Goal: Task Accomplishment & Management: Use online tool/utility

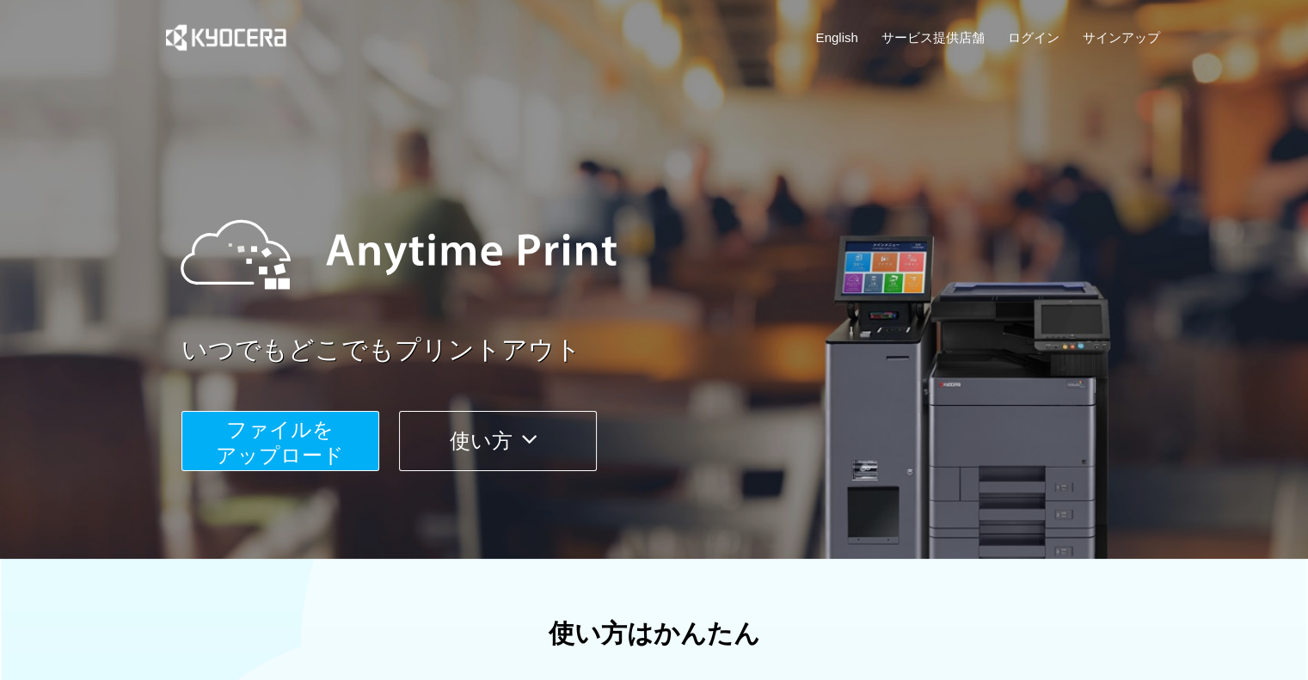
click at [273, 434] on span "ファイルを ​​アップロード" at bounding box center [280, 442] width 128 height 49
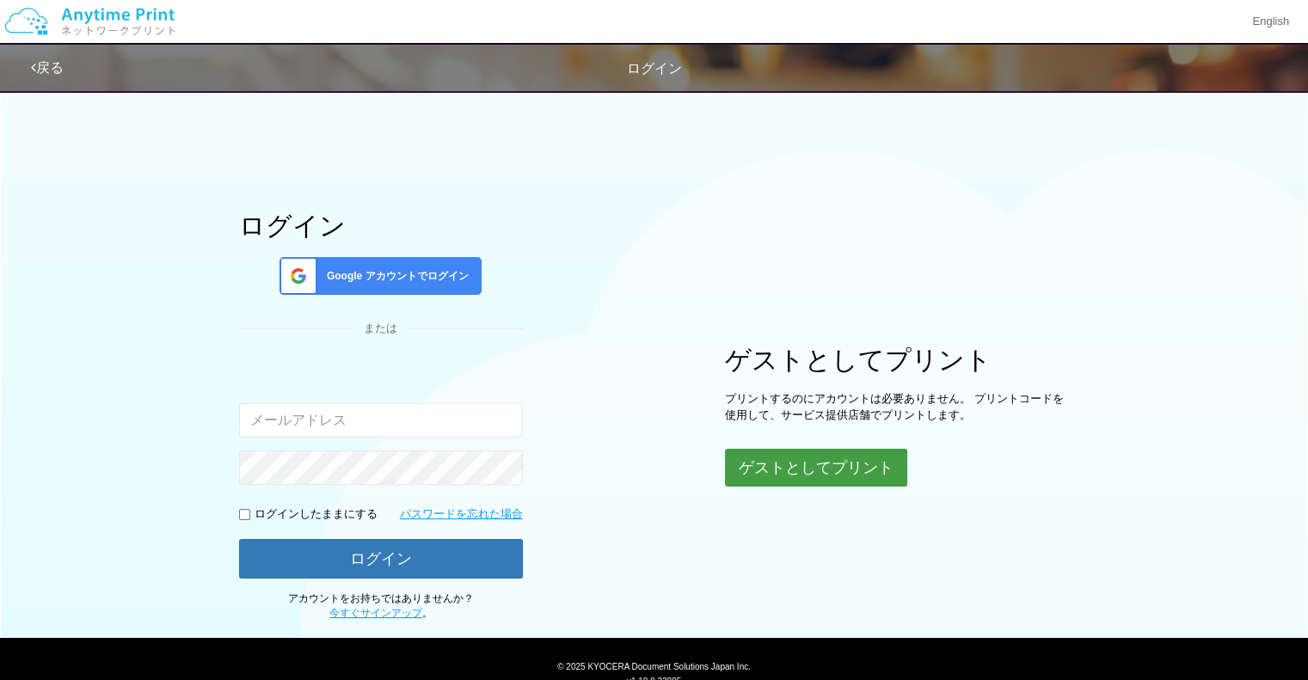
click at [773, 486] on button "ゲストとしてプリント" at bounding box center [816, 468] width 182 height 38
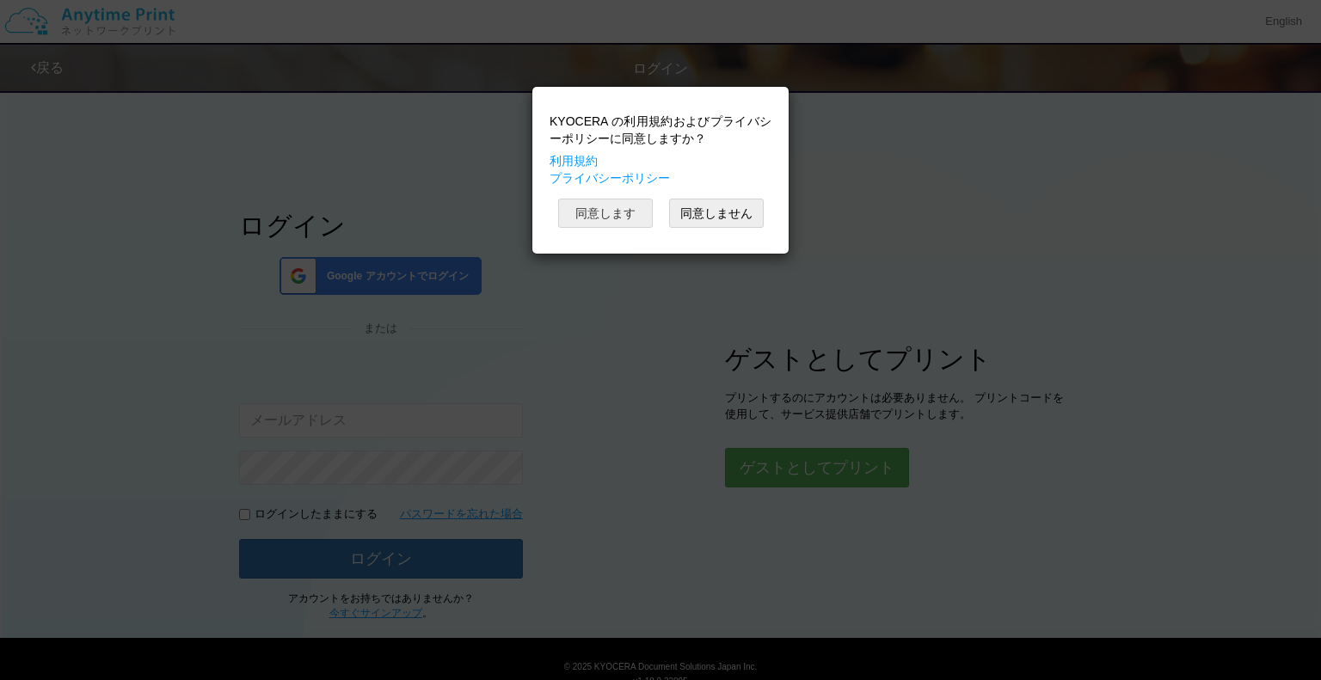
click at [636, 218] on button "同意します" at bounding box center [605, 213] width 95 height 29
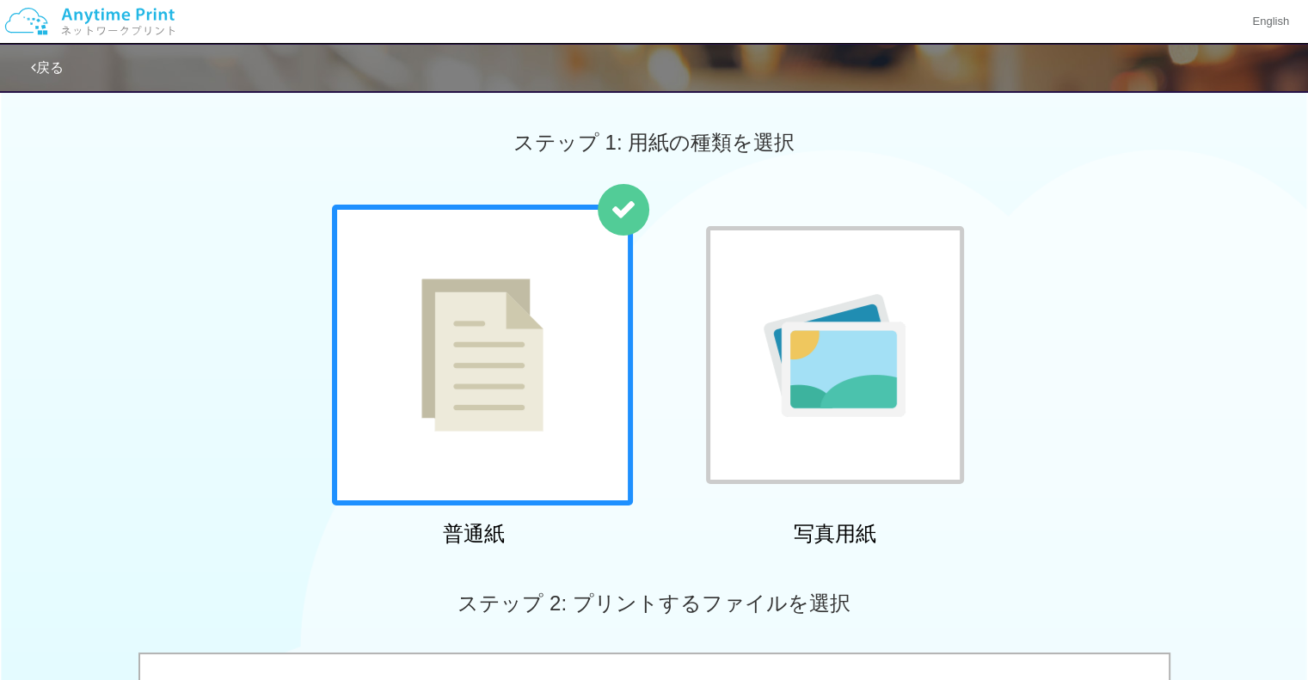
click at [636, 218] on div at bounding box center [624, 210] width 52 height 52
click at [482, 373] on img at bounding box center [482, 355] width 122 height 153
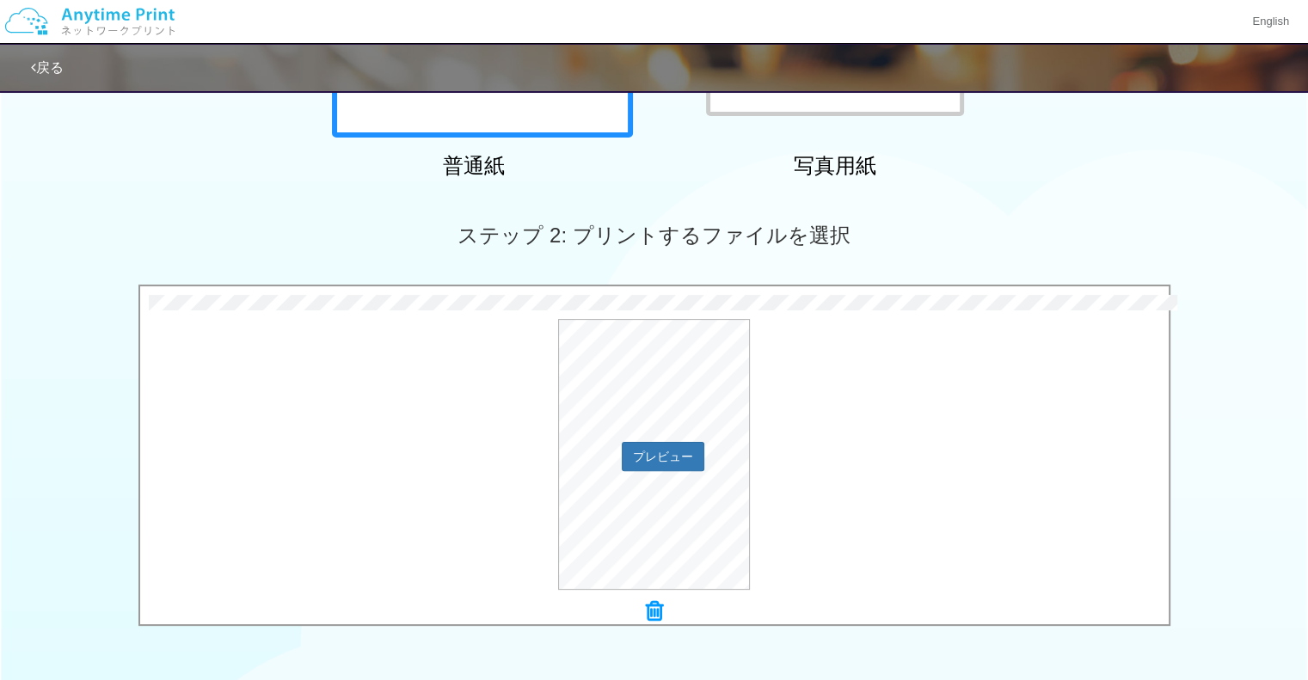
scroll to position [627, 0]
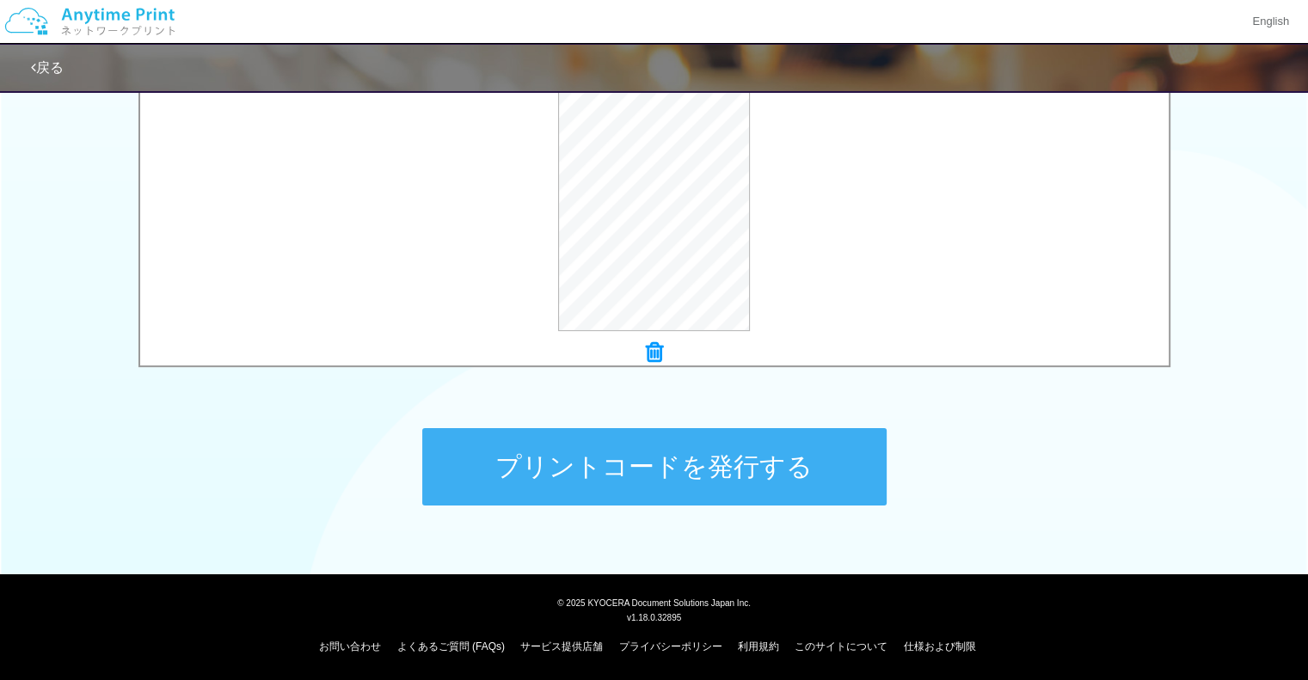
click at [677, 452] on button "プリントコードを発行する" at bounding box center [654, 466] width 464 height 77
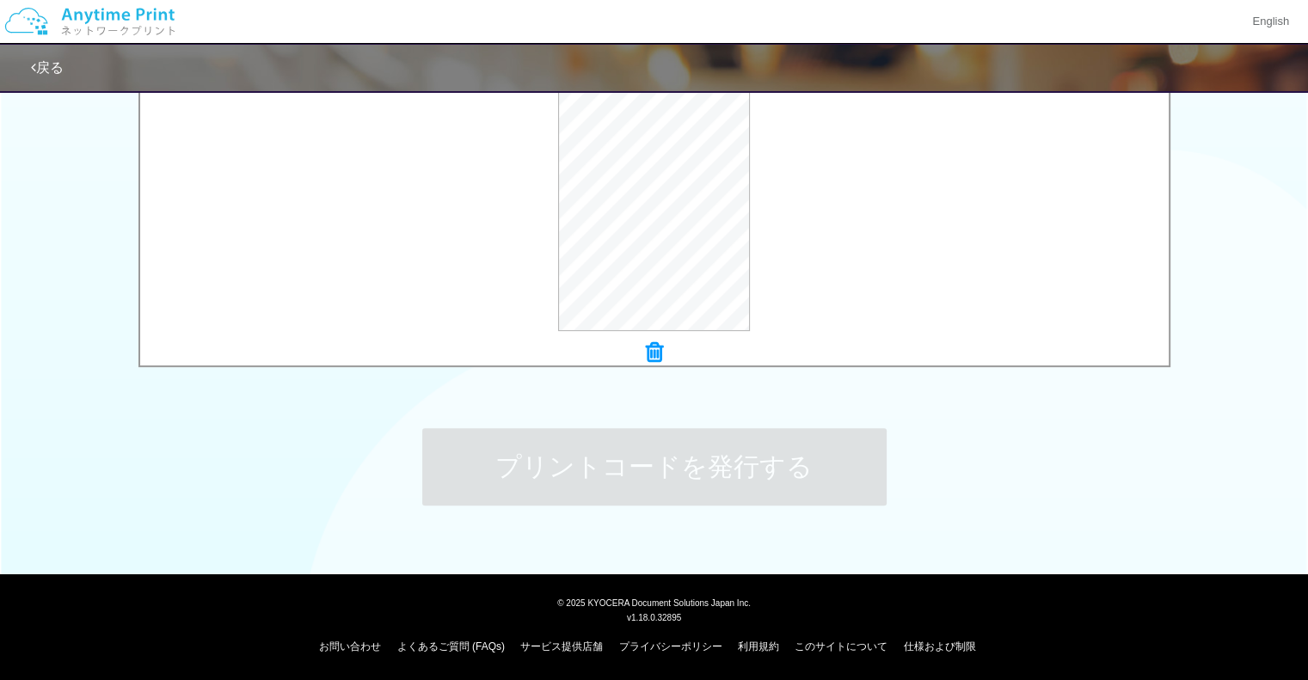
scroll to position [0, 0]
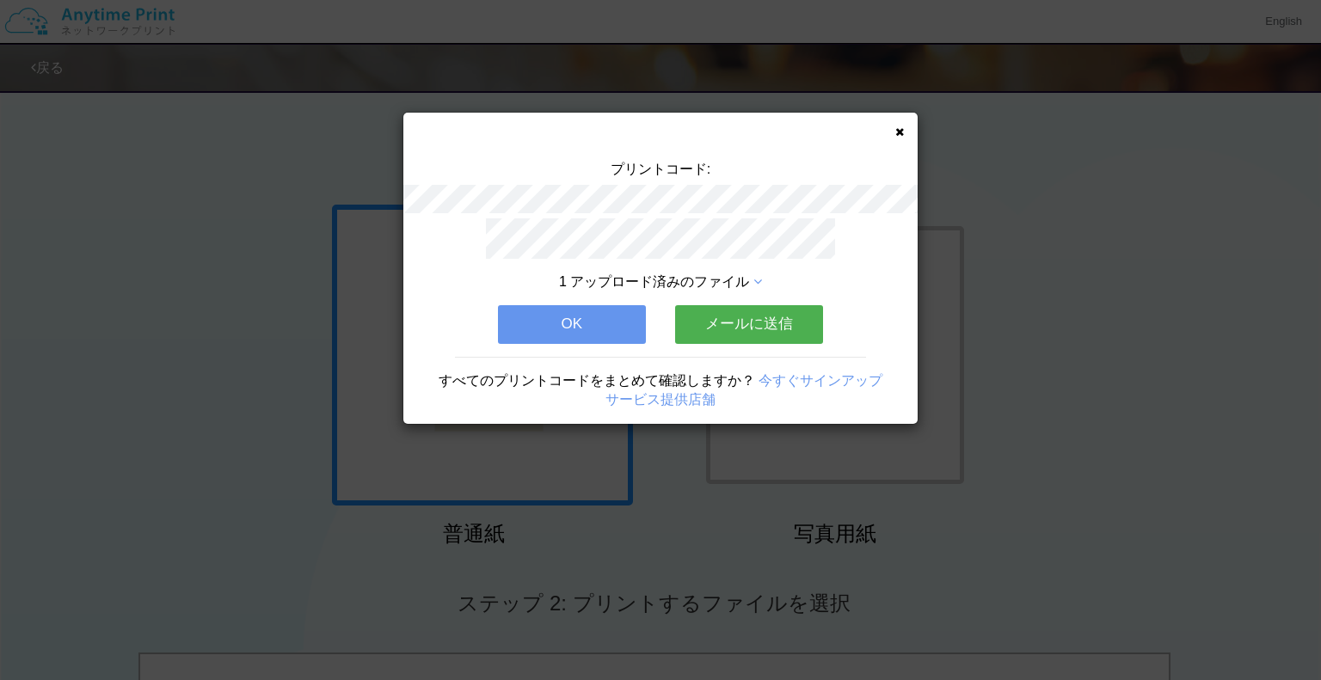
click at [691, 319] on button "メールに送信" at bounding box center [749, 324] width 148 height 38
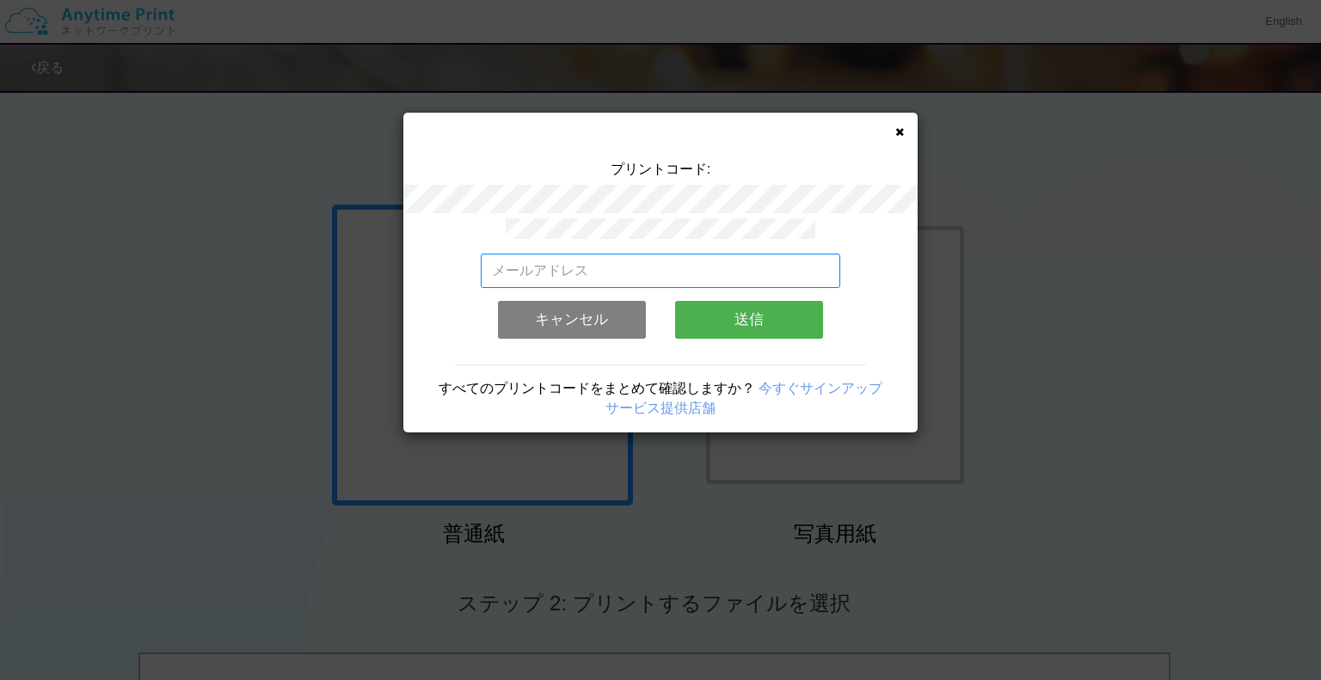
click at [652, 264] on input "email" at bounding box center [661, 271] width 360 height 34
type input "ｋ"
click at [723, 312] on button "送信" at bounding box center [749, 320] width 148 height 38
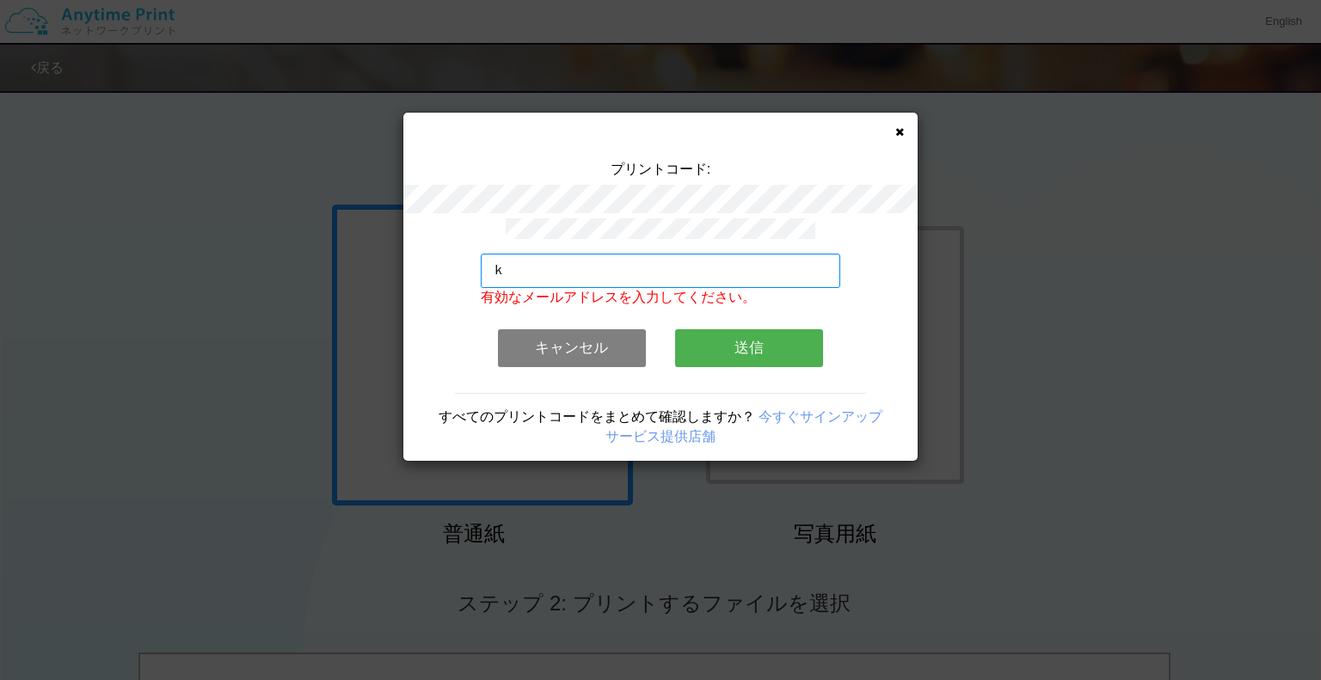
click at [636, 263] on input "ｋ" at bounding box center [661, 271] width 360 height 34
click at [685, 329] on button "送信" at bounding box center [749, 348] width 148 height 38
click at [700, 332] on button "送信" at bounding box center [749, 348] width 148 height 38
click at [730, 343] on button "送信" at bounding box center [749, 348] width 148 height 38
click at [702, 272] on input "[EMAIL_ADDRESS][DOMAIN_NAME]" at bounding box center [661, 271] width 360 height 34
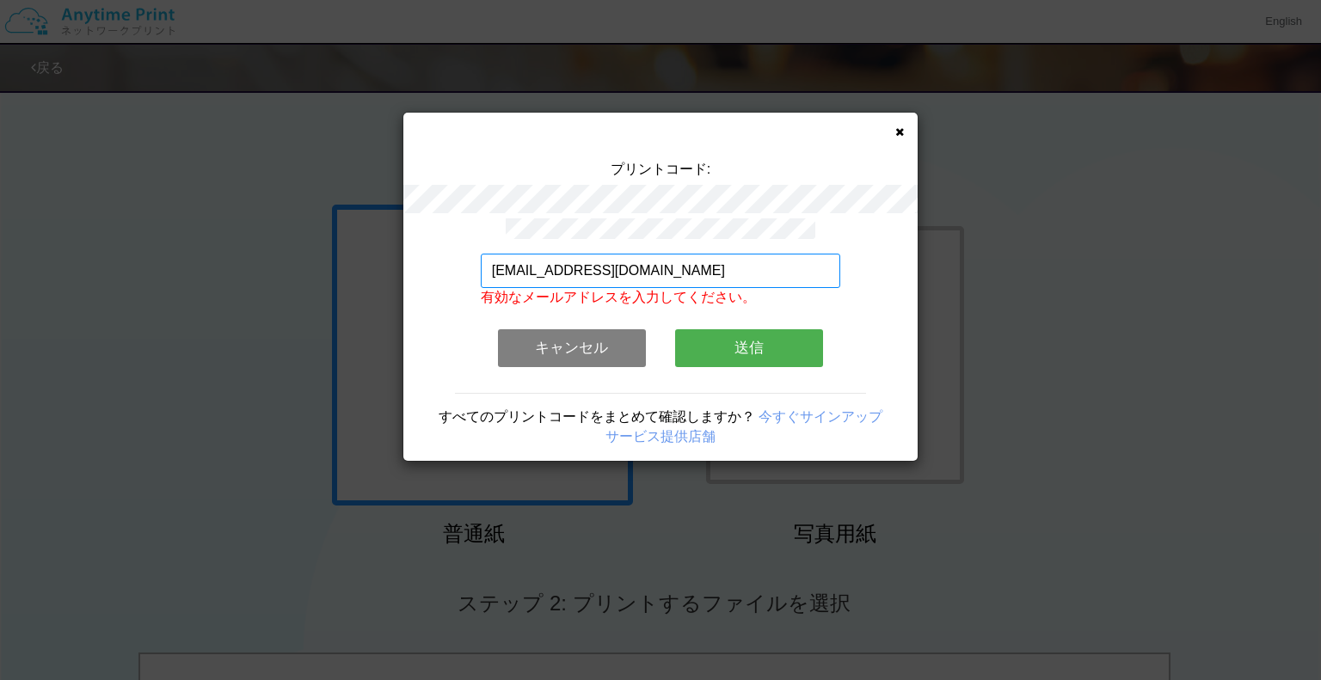
type input "[EMAIL_ADDRESS][DOMAIN_NAME]"
click at [460, 311] on div "[EMAIL_ADDRESS][DOMAIN_NAME] 有効なメールアドレスを入力してください。 このメールアドレスは、すでに別のアカウントと関連付けられて…" at bounding box center [660, 339] width 514 height 243
click at [722, 329] on button "送信" at bounding box center [749, 348] width 148 height 38
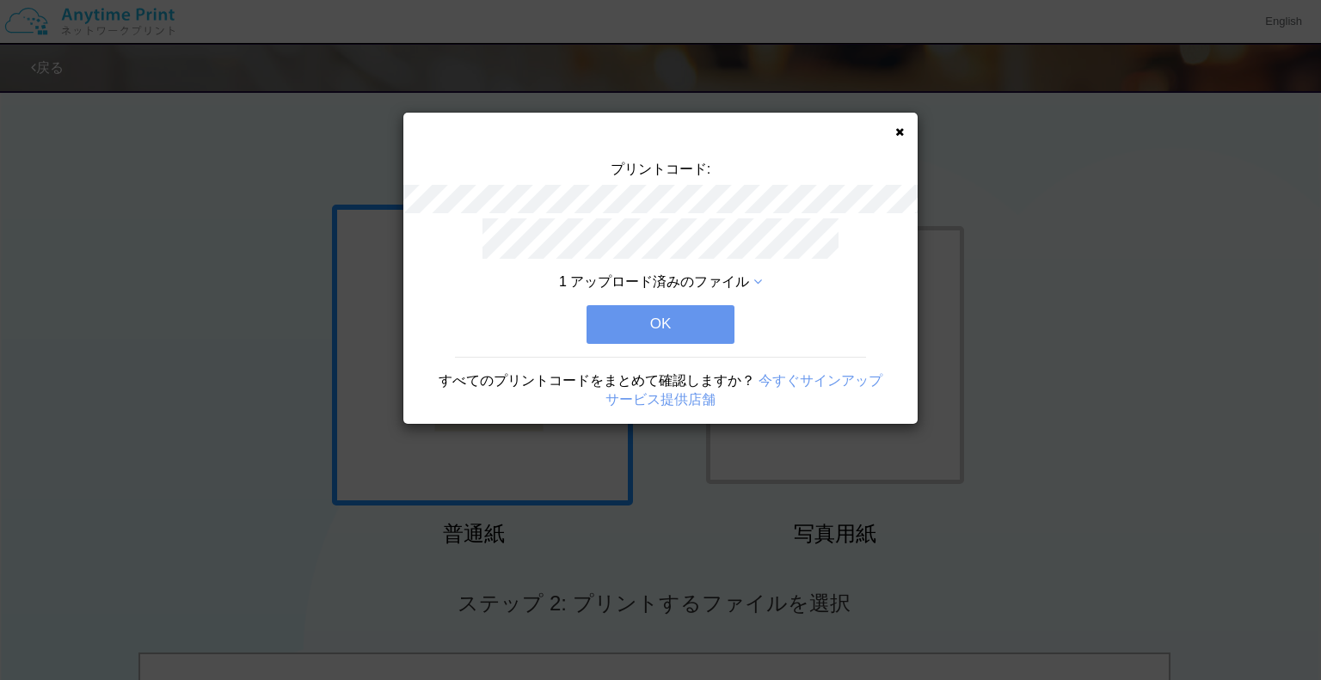
click at [722, 327] on button "OK" at bounding box center [661, 324] width 148 height 38
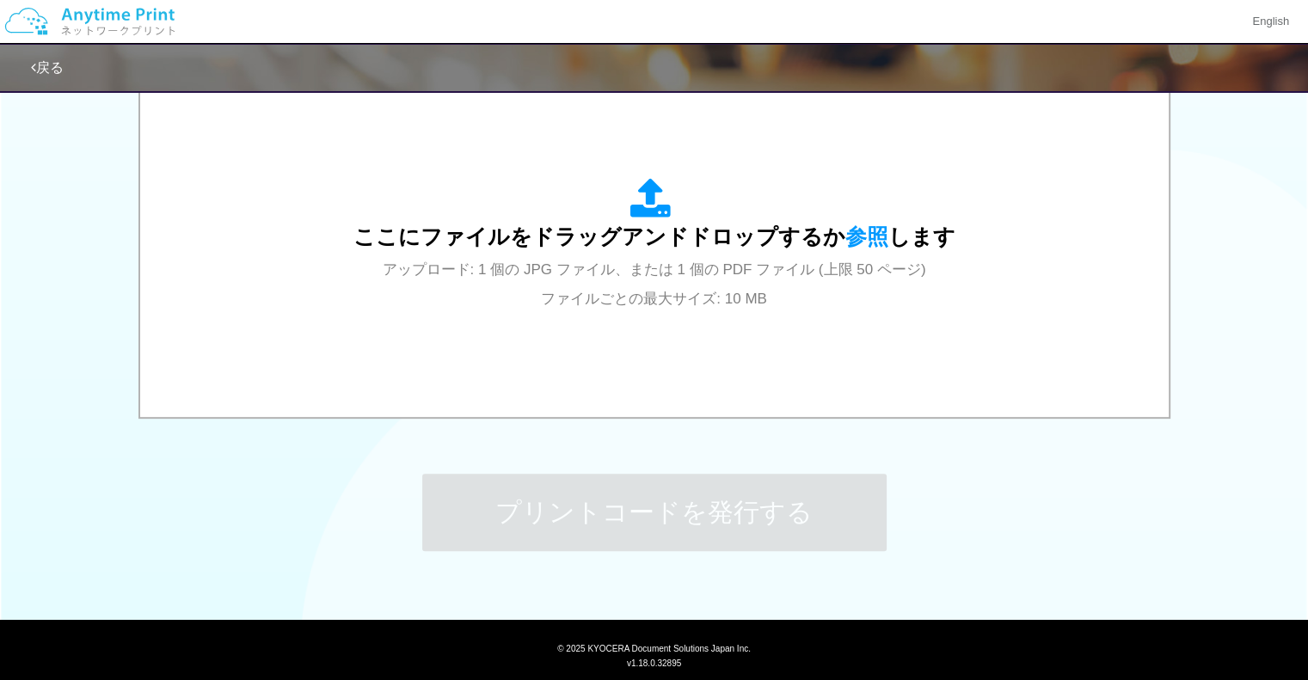
scroll to position [602, 0]
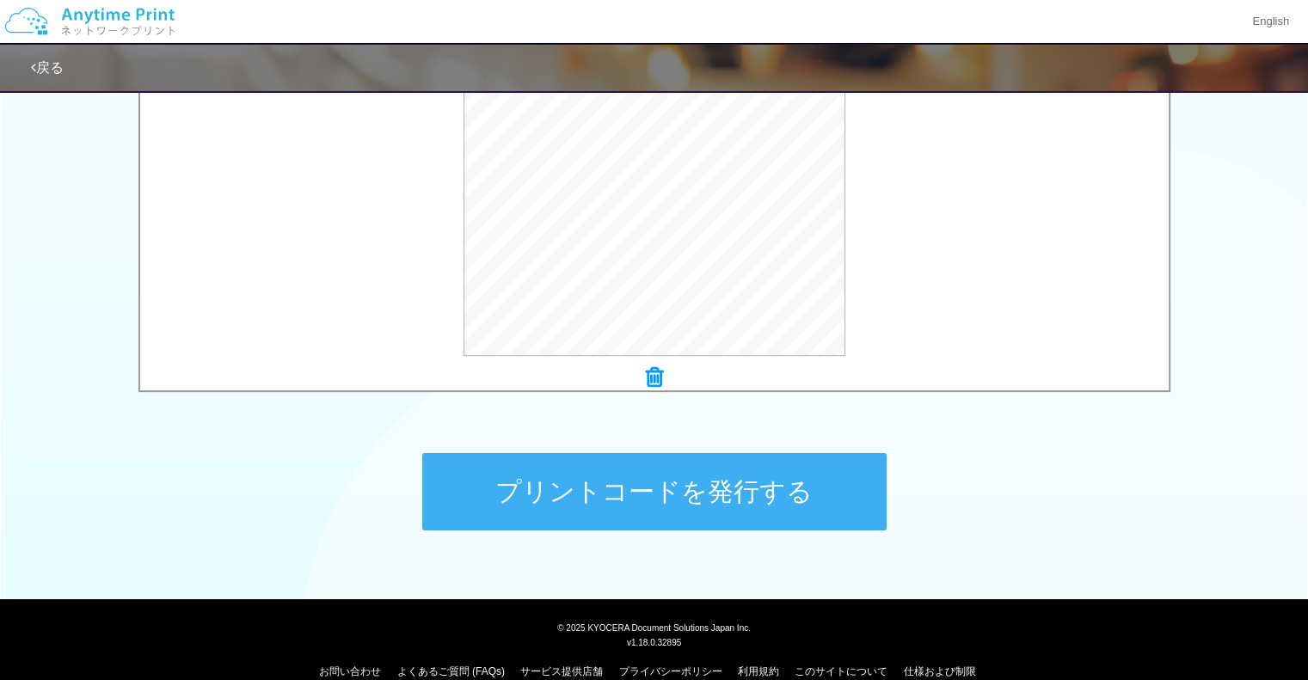
click at [574, 489] on button "プリントコードを発行する" at bounding box center [654, 491] width 464 height 77
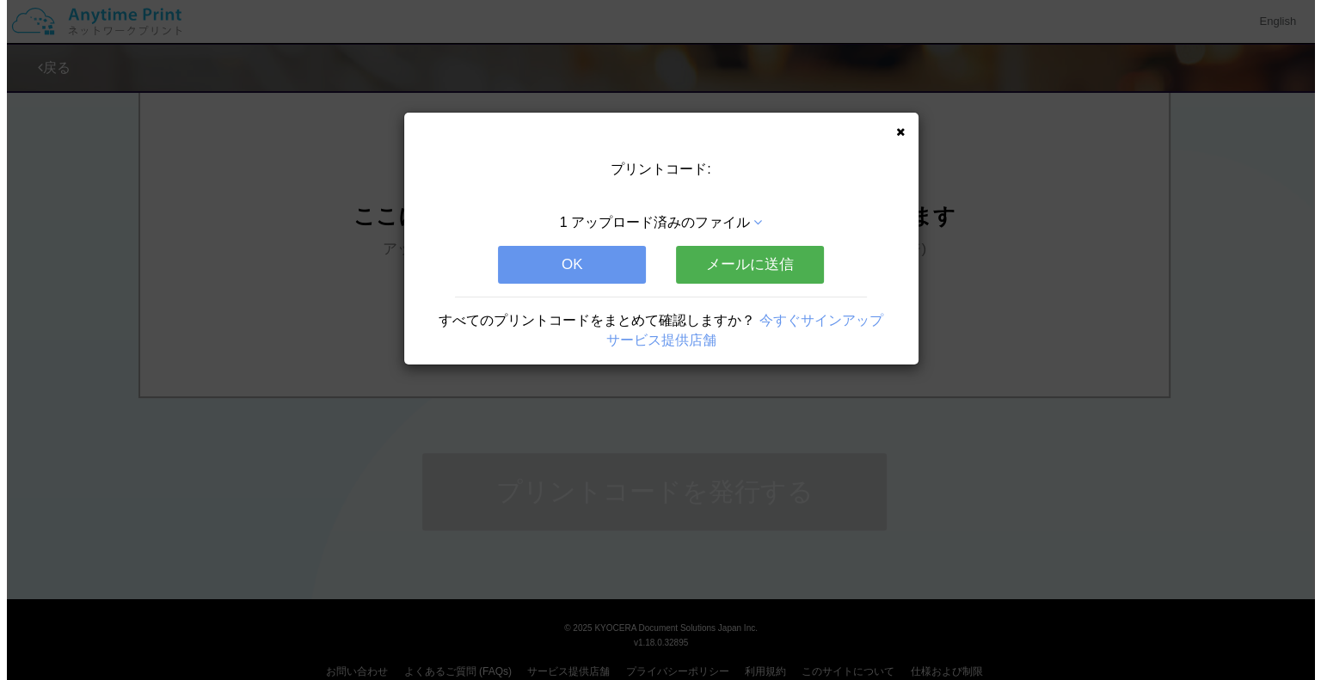
scroll to position [0, 0]
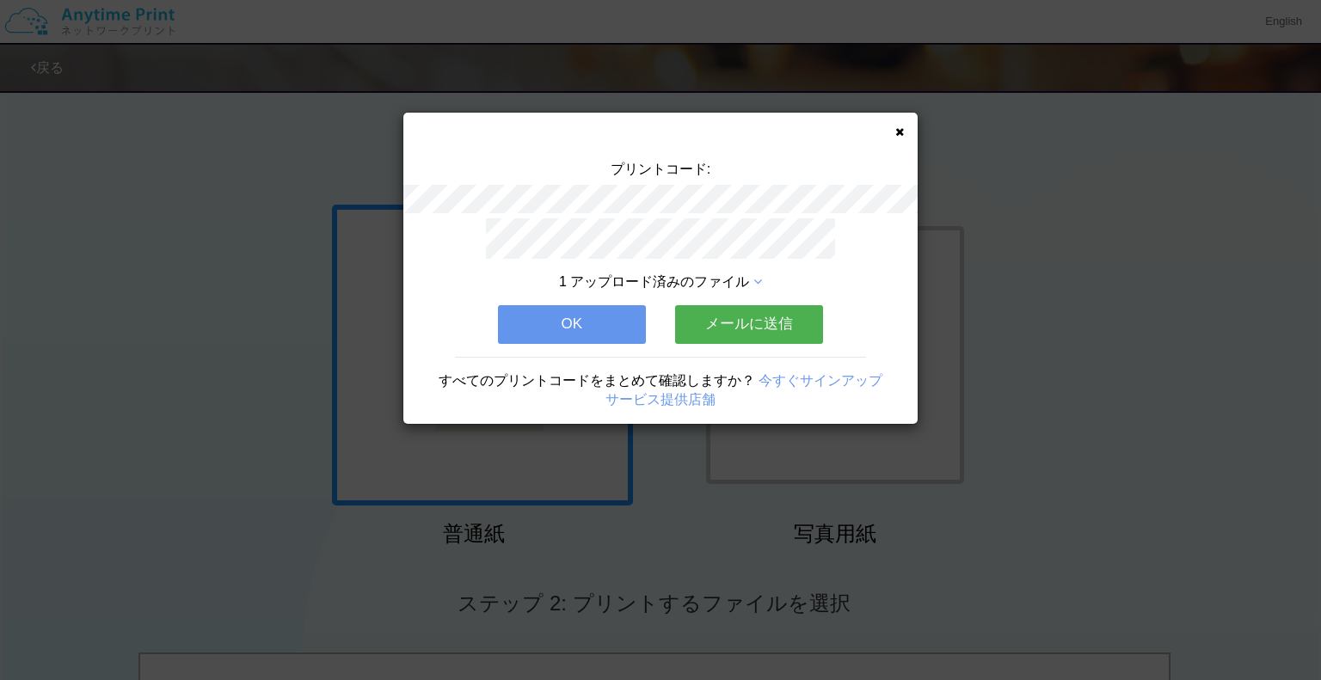
click at [721, 320] on button "メールに送信" at bounding box center [749, 324] width 148 height 38
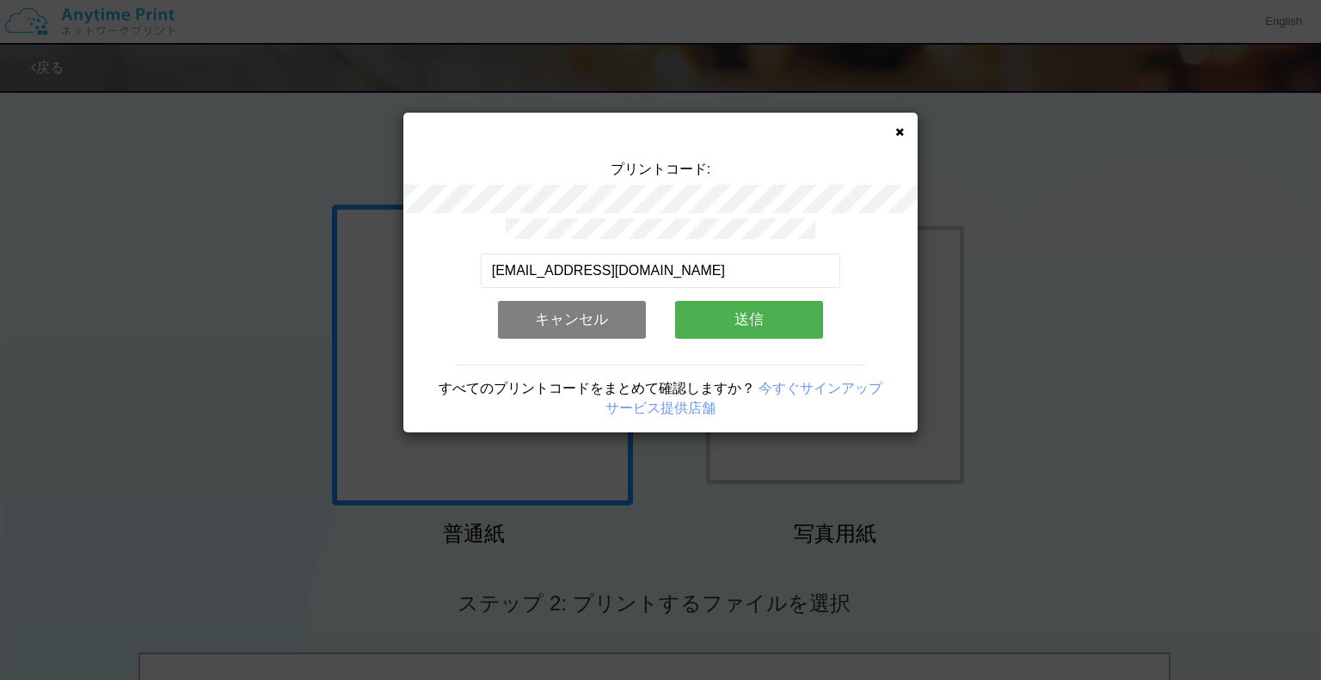
click at [698, 301] on button "送信" at bounding box center [749, 320] width 148 height 38
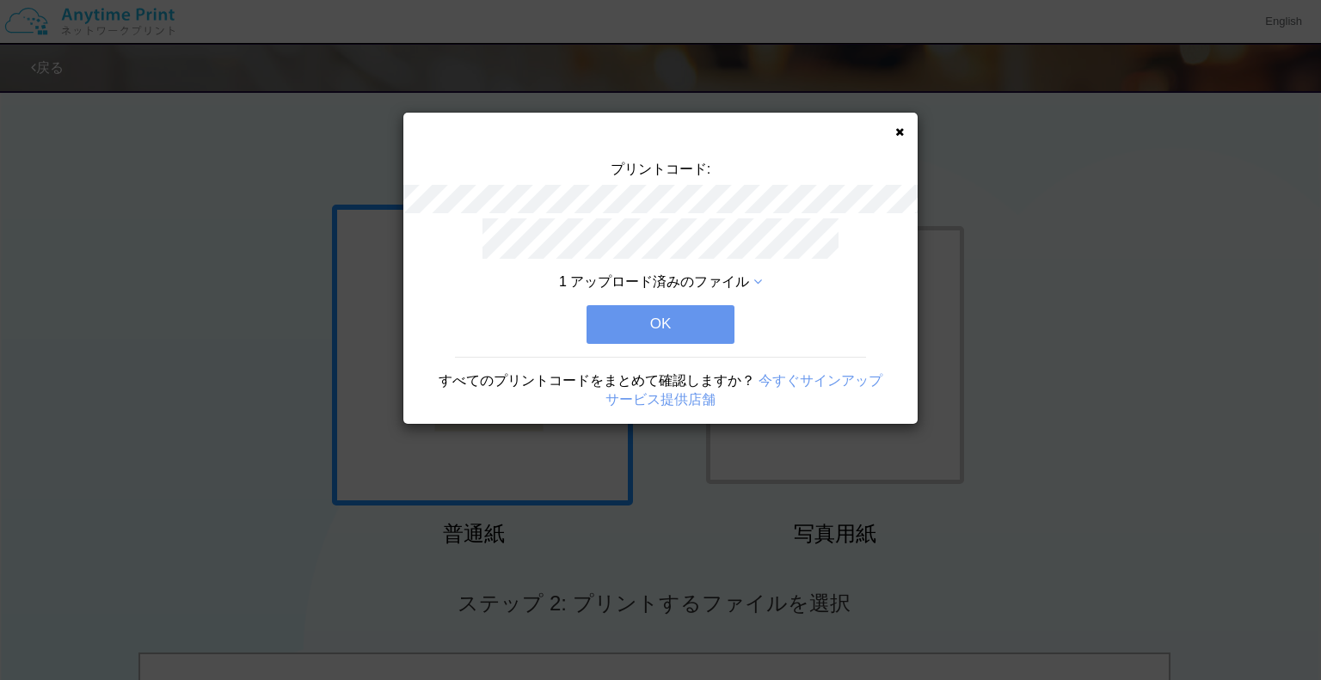
click at [685, 313] on button "OK" at bounding box center [661, 324] width 148 height 38
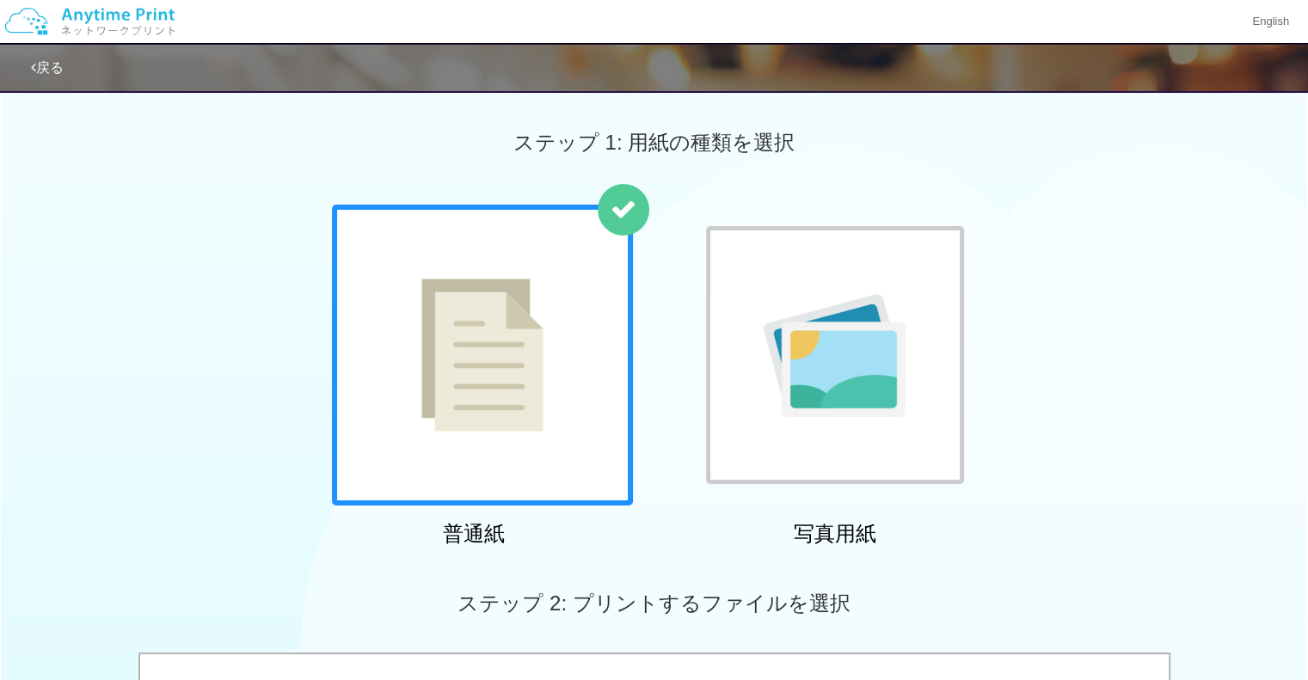
click at [43, 67] on link "戻る" at bounding box center [47, 67] width 33 height 15
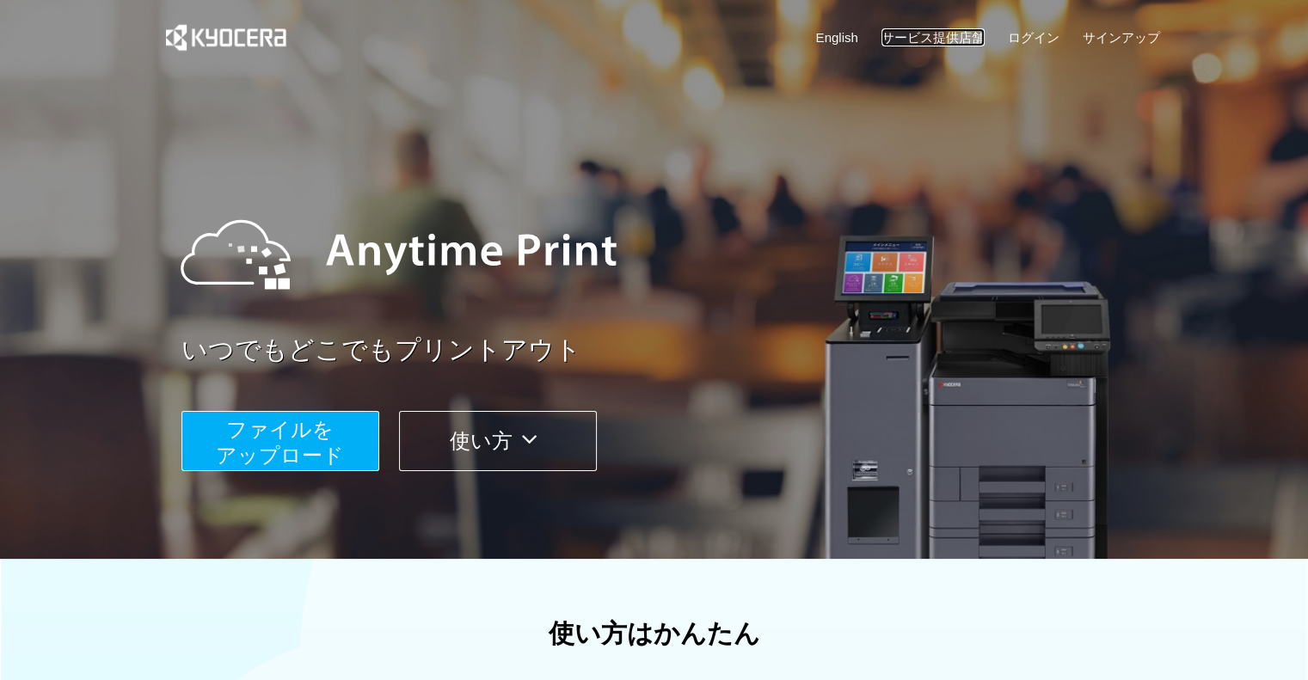
click at [963, 33] on link "サービス提供店舗" at bounding box center [933, 37] width 103 height 18
